Goal: Navigation & Orientation: Go to known website

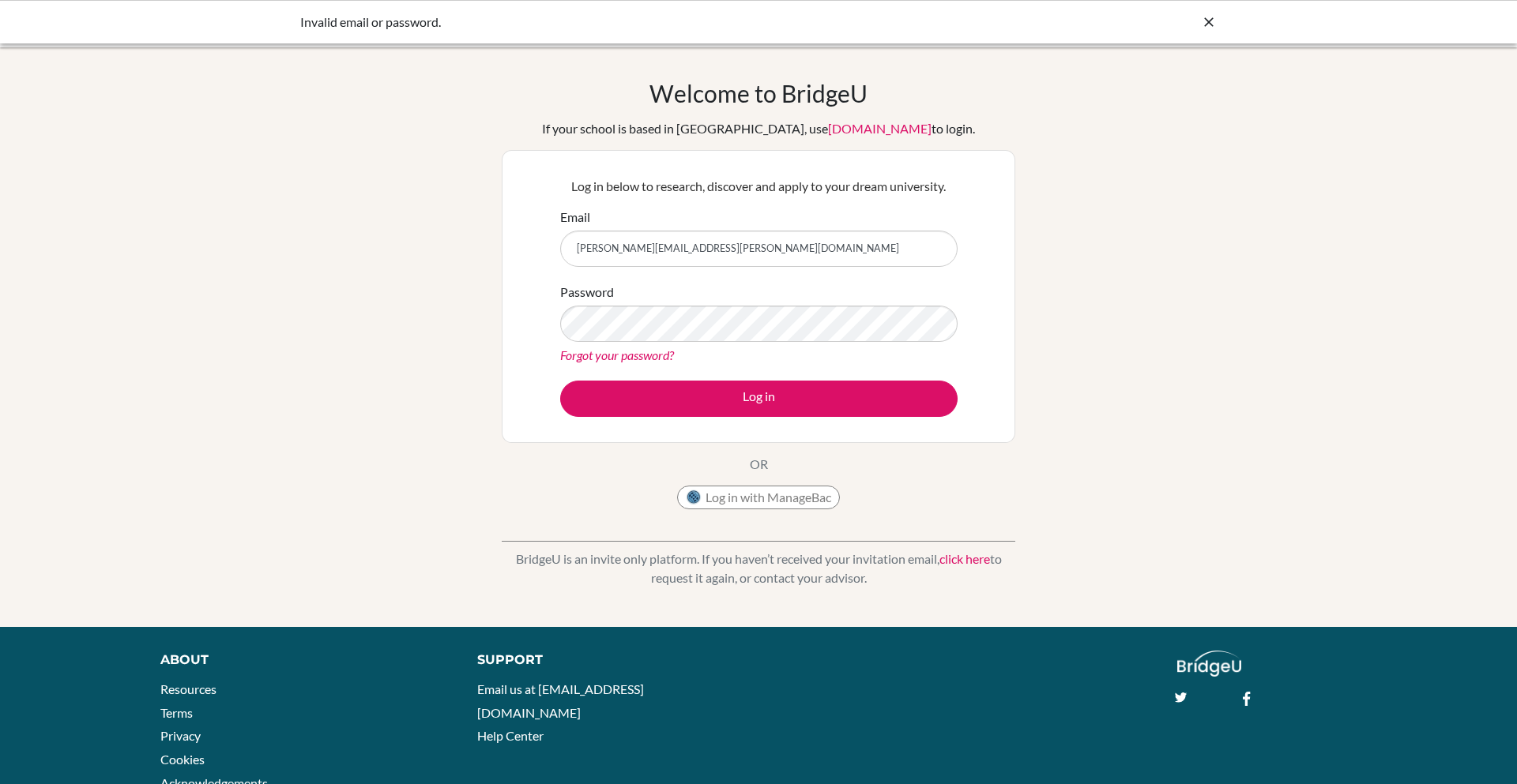
click at [1210, 13] on div at bounding box center [1209, 22] width 16 height 19
click at [635, 248] on input "sanchita+kim@bridge-u.com" at bounding box center [759, 248] width 397 height 36
click at [620, 251] on input "sanchita+kim@bridge-u.com" at bounding box center [759, 248] width 397 height 36
type input "sanchita@bridge-u.com"
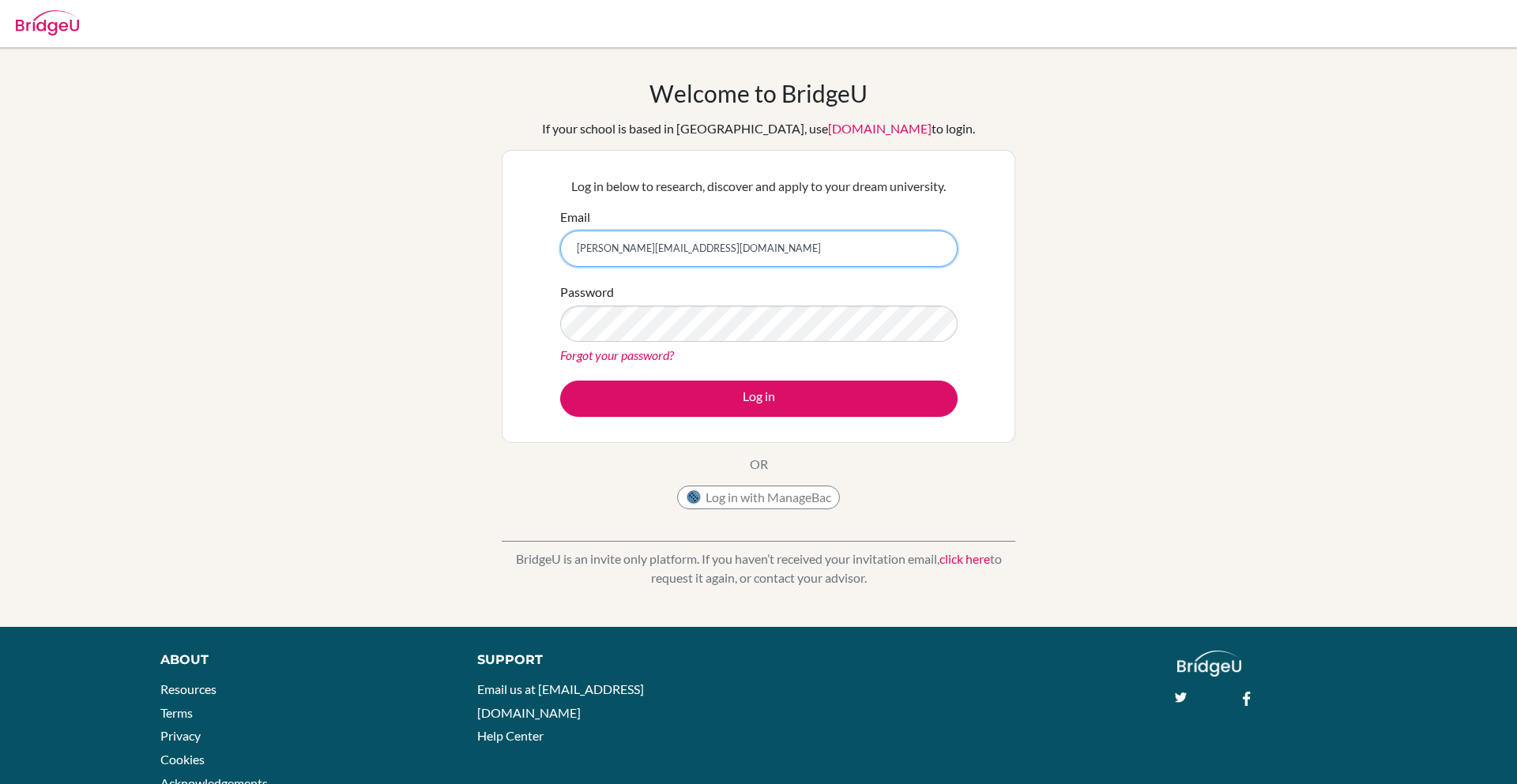
click at [560, 380] on button "Log in" at bounding box center [759, 398] width 397 height 36
